Goal: Task Accomplishment & Management: Manage account settings

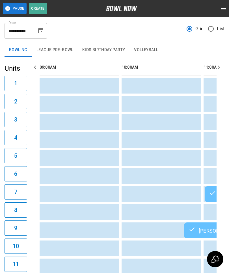
scroll to position [0, 930]
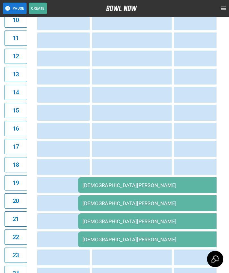
click at [176, 147] on td "sticky table" at bounding box center [169, 149] width 18 height 16
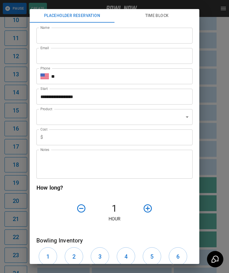
click at [226, 112] on div "**********" at bounding box center [114, 136] width 229 height 273
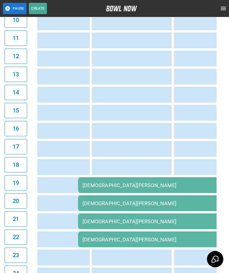
click at [216, 119] on td "sticky table" at bounding box center [210, 113] width 18 height 16
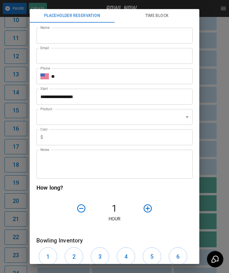
click at [211, 182] on div "**********" at bounding box center [114, 136] width 229 height 273
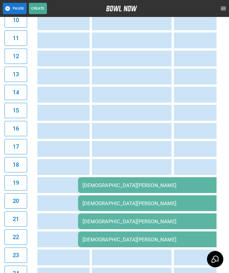
click at [144, 183] on td "[DEMOGRAPHIC_DATA][PERSON_NAME]" at bounding box center [159, 185] width 163 height 16
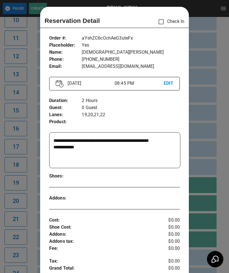
scroll to position [3, 0]
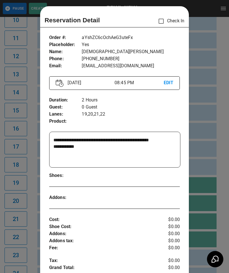
click at [215, 151] on div at bounding box center [114, 136] width 229 height 273
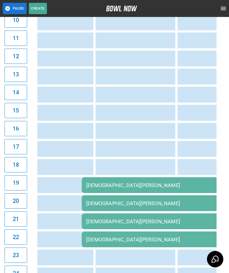
scroll to position [0, 928]
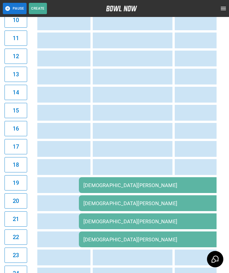
click at [134, 185] on div "[DEMOGRAPHIC_DATA][PERSON_NAME]" at bounding box center [160, 185] width 154 height 6
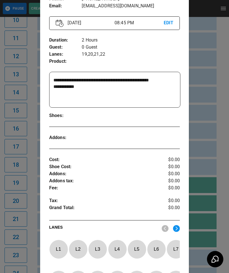
scroll to position [65, 0]
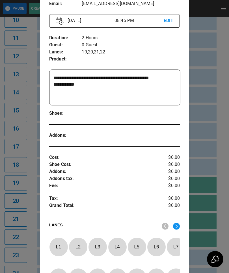
click at [215, 148] on div at bounding box center [114, 136] width 229 height 273
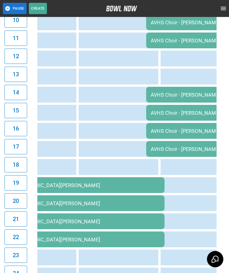
scroll to position [0, 1079]
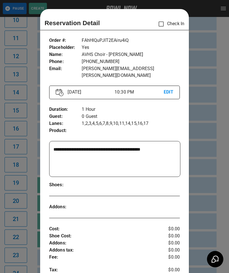
scroll to position [9, 0]
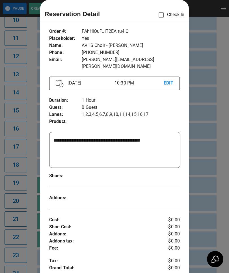
click at [206, 194] on div at bounding box center [114, 136] width 229 height 273
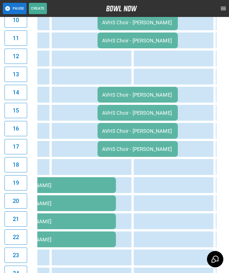
scroll to position [0, 1060]
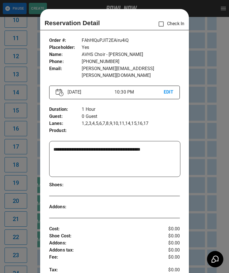
scroll to position [9, 0]
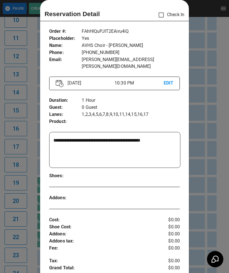
click at [220, 180] on div at bounding box center [114, 136] width 229 height 273
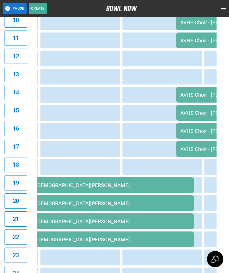
scroll to position [0, 951]
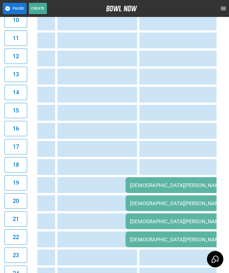
click at [163, 186] on div "[DEMOGRAPHIC_DATA][PERSON_NAME]" at bounding box center [207, 185] width 154 height 6
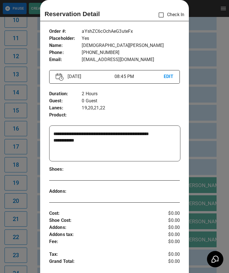
scroll to position [0, 982]
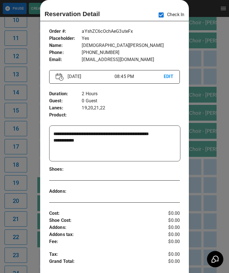
click at [196, 171] on div at bounding box center [114, 136] width 229 height 273
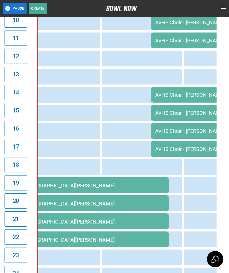
scroll to position [0, 1002]
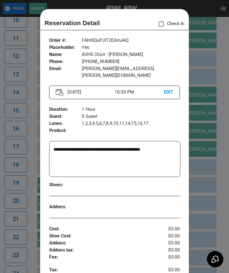
scroll to position [9, 0]
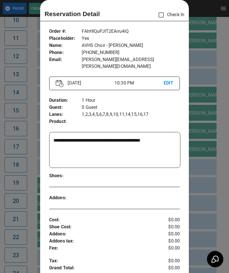
click at [211, 213] on div at bounding box center [114, 136] width 229 height 273
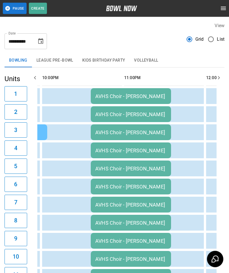
scroll to position [0, 0]
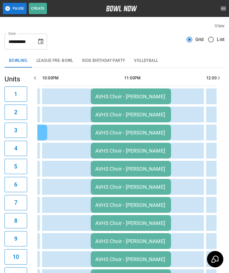
click at [154, 97] on div "AVHS Choir - [PERSON_NAME]" at bounding box center [130, 96] width 71 height 6
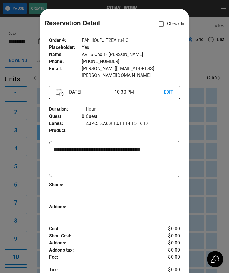
scroll to position [9, 0]
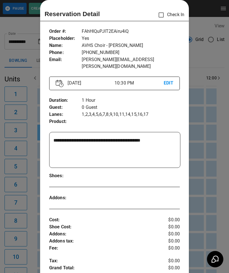
click at [203, 188] on div at bounding box center [114, 136] width 229 height 273
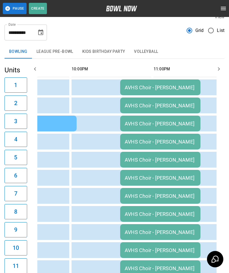
click at [205, 199] on td "sticky table" at bounding box center [211, 196] width 18 height 16
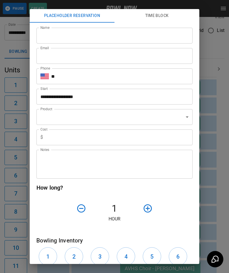
click at [217, 203] on div "**********" at bounding box center [114, 136] width 229 height 273
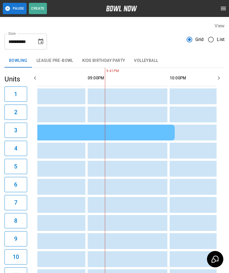
scroll to position [0, 910]
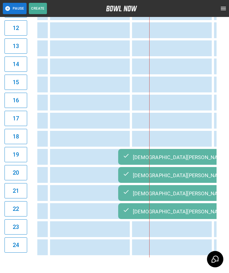
click at [175, 158] on div "[DEMOGRAPHIC_DATA][PERSON_NAME]" at bounding box center [199, 156] width 154 height 7
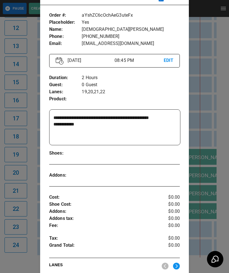
scroll to position [15, 0]
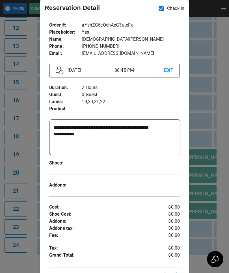
click at [201, 132] on div at bounding box center [114, 136] width 229 height 273
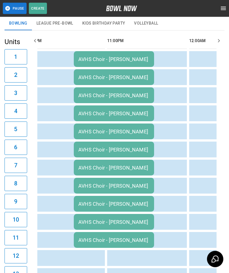
scroll to position [37, 0]
click at [99, 58] on div "AVHS Choir - [PERSON_NAME]" at bounding box center [113, 59] width 71 height 6
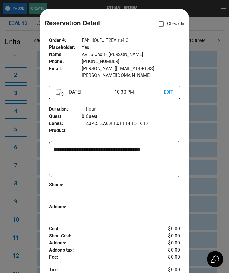
scroll to position [9, 0]
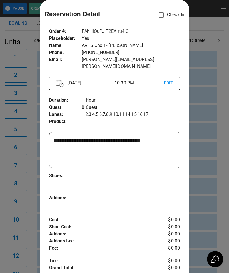
click at [208, 162] on div at bounding box center [114, 136] width 229 height 273
